Goal: Information Seeking & Learning: Learn about a topic

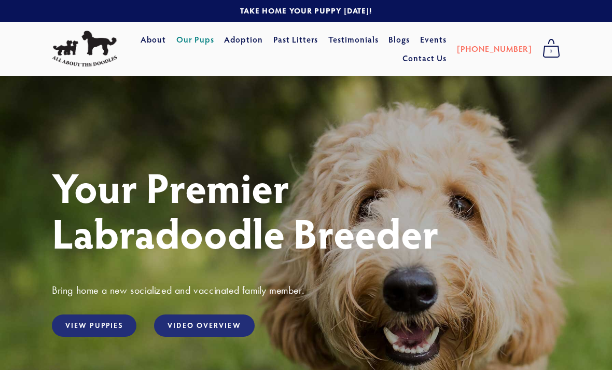
click at [214, 46] on link "Our Pups" at bounding box center [195, 39] width 38 height 19
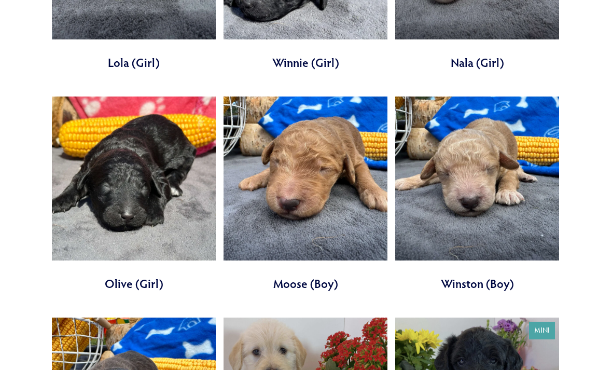
scroll to position [2803, 0]
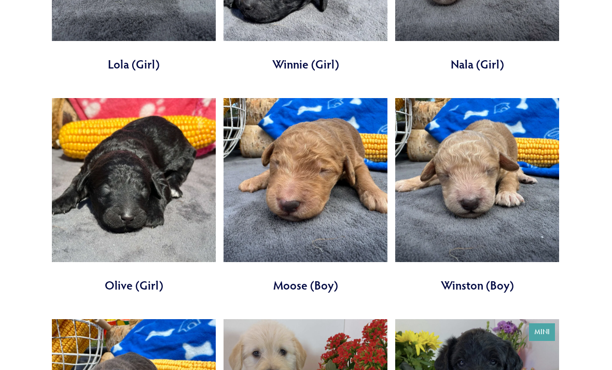
click at [277, 152] on link at bounding box center [305, 195] width 164 height 195
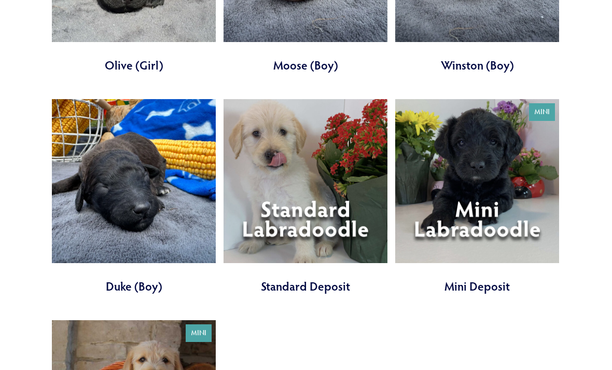
scroll to position [3016, 0]
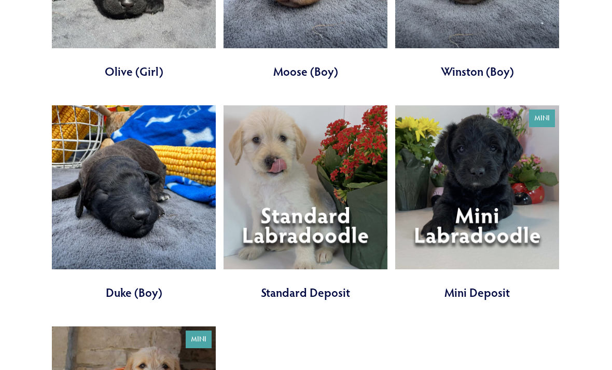
click at [506, 171] on link at bounding box center [477, 203] width 164 height 195
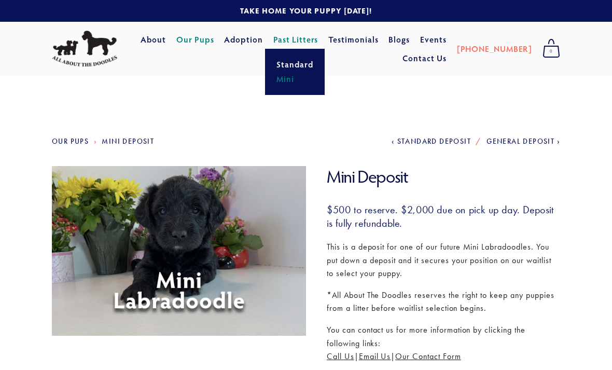
click at [315, 86] on link "Mini" at bounding box center [294, 79] width 43 height 15
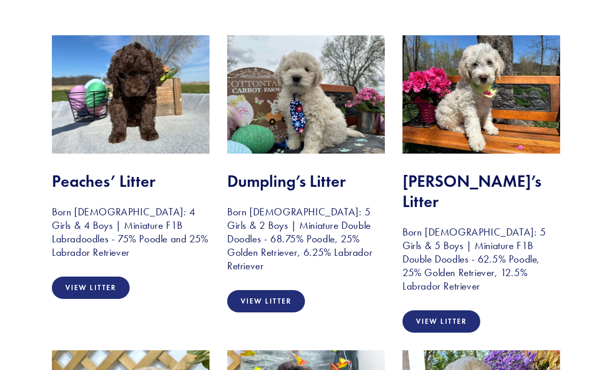
scroll to position [190, 0]
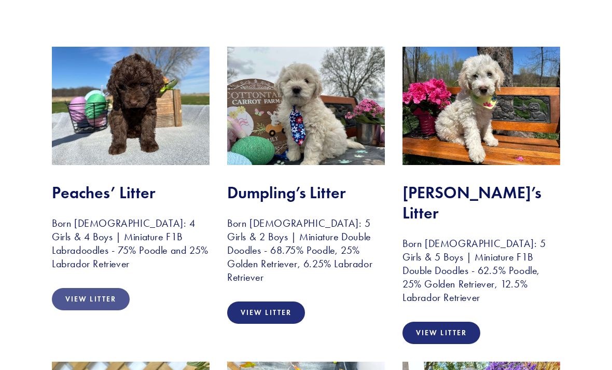
click at [98, 295] on link "View Litter" at bounding box center [91, 299] width 78 height 22
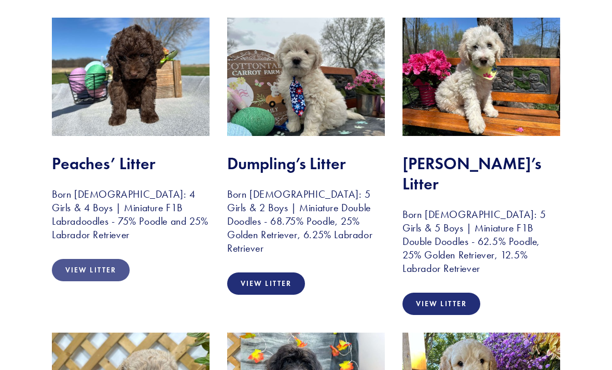
scroll to position [219, 0]
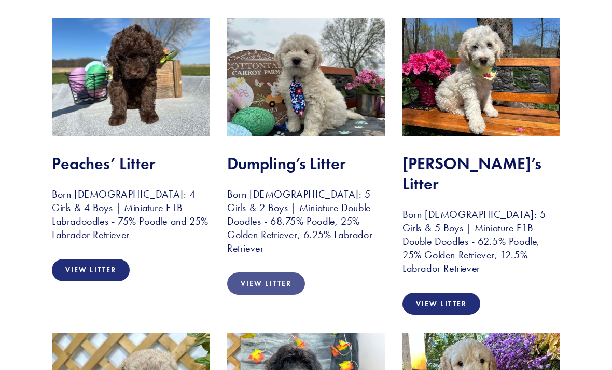
click at [274, 272] on link "View Litter" at bounding box center [266, 283] width 78 height 22
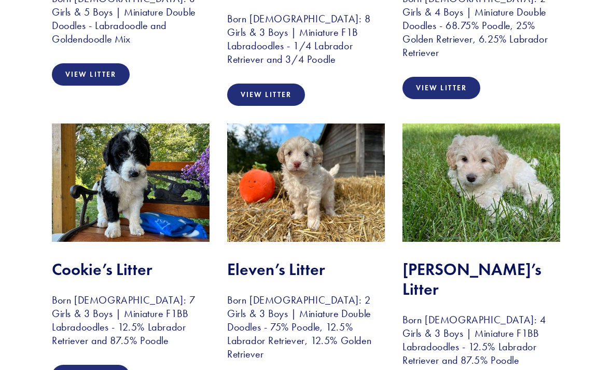
scroll to position [729, 0]
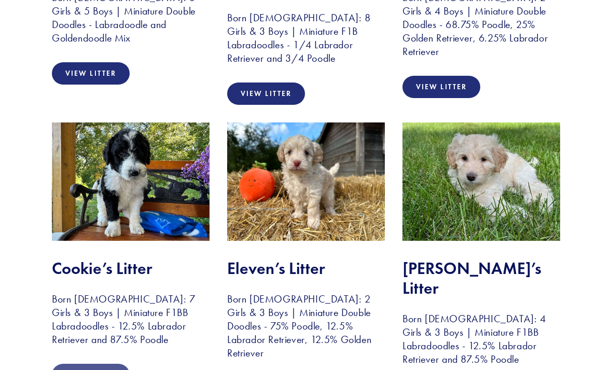
click at [84, 363] on link "View Litter" at bounding box center [91, 374] width 78 height 22
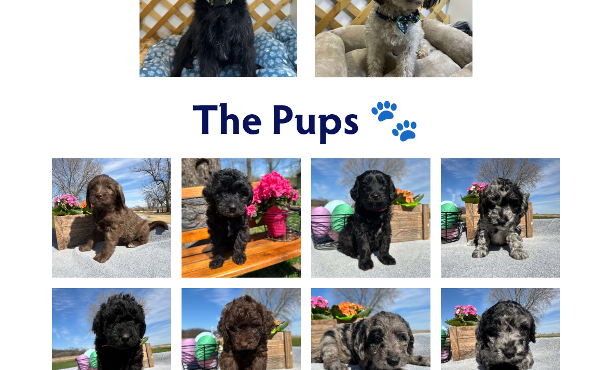
scroll to position [573, 0]
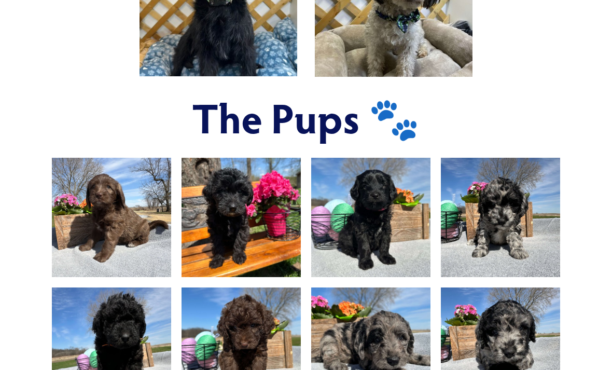
click at [529, 181] on img at bounding box center [500, 217] width 159 height 119
click at [505, 182] on img at bounding box center [500, 217] width 159 height 119
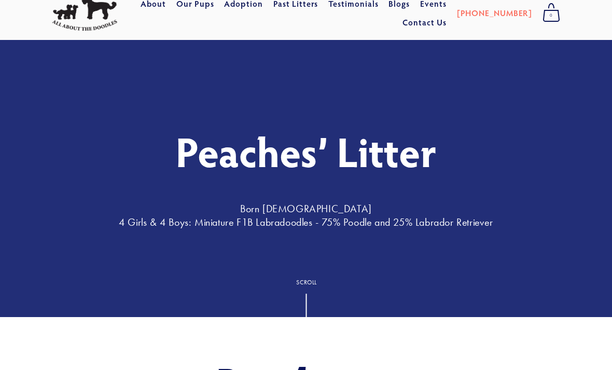
scroll to position [0, 0]
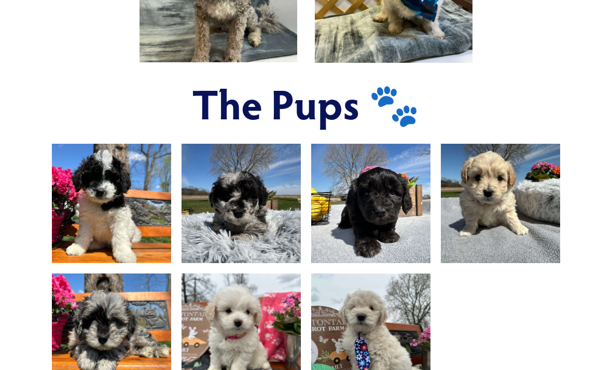
scroll to position [542, 0]
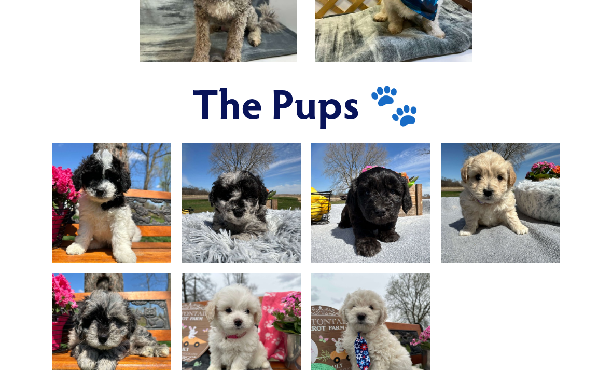
click at [93, 223] on img at bounding box center [111, 203] width 159 height 119
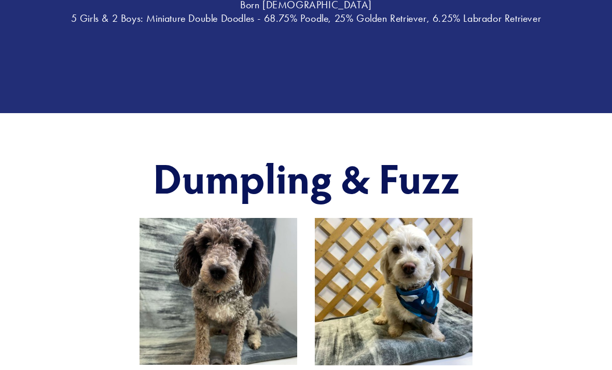
scroll to position [234, 0]
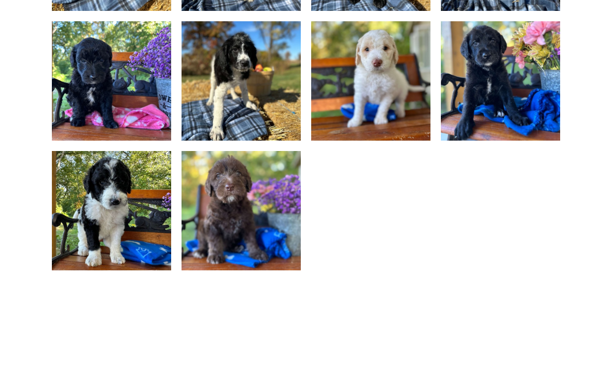
scroll to position [793, 0]
click at [87, 219] on img at bounding box center [111, 210] width 159 height 119
click at [95, 217] on img at bounding box center [111, 210] width 159 height 119
click at [104, 220] on img at bounding box center [111, 210] width 159 height 119
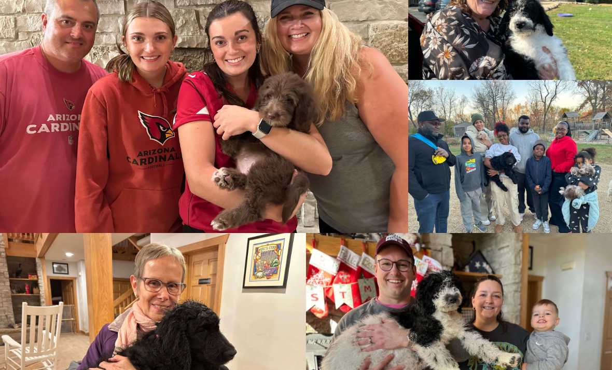
scroll to position [1550, 0]
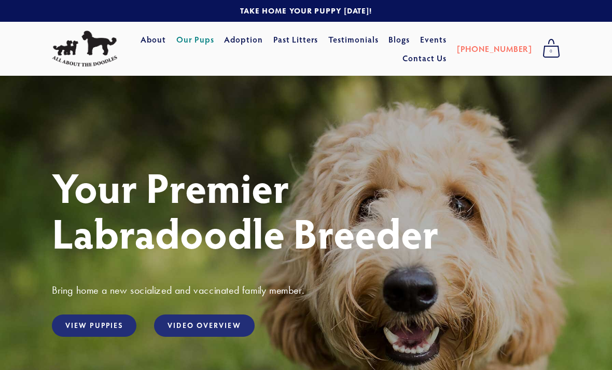
click at [214, 45] on link "Our Pups" at bounding box center [195, 39] width 38 height 19
